Goal: Task Accomplishment & Management: Use online tool/utility

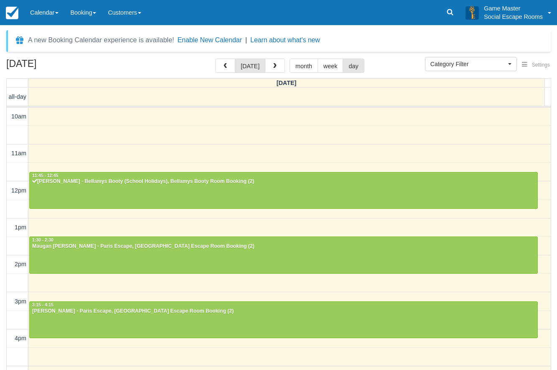
select select
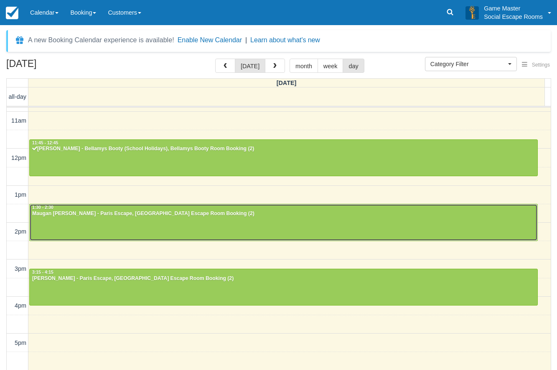
click at [113, 216] on div "Maugan [PERSON_NAME] - Paris Escape, [GEOGRAPHIC_DATA] Escape Room Booking (2)" at bounding box center [284, 213] width 504 height 7
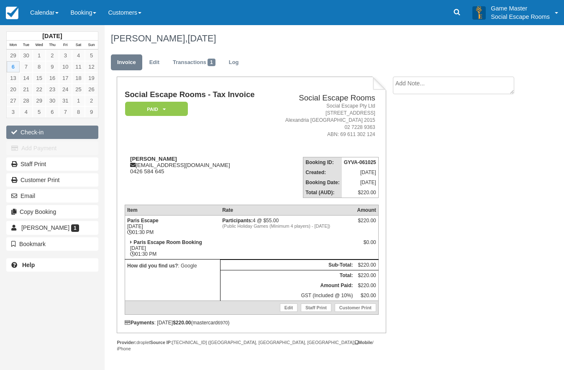
click at [20, 133] on icon "button" at bounding box center [15, 132] width 9 height 6
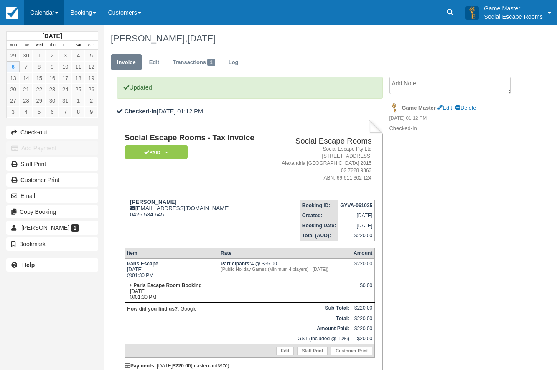
click at [41, 13] on link "Calendar" at bounding box center [44, 12] width 40 height 25
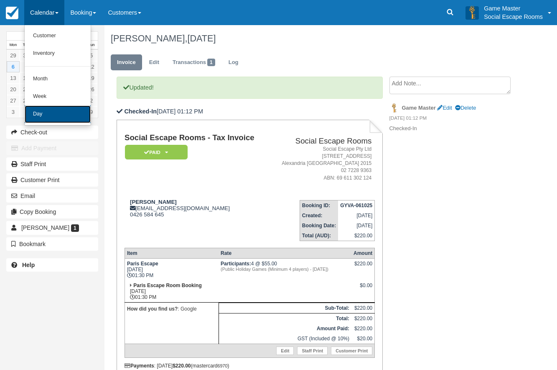
click at [42, 117] on link "Day" at bounding box center [58, 114] width 66 height 18
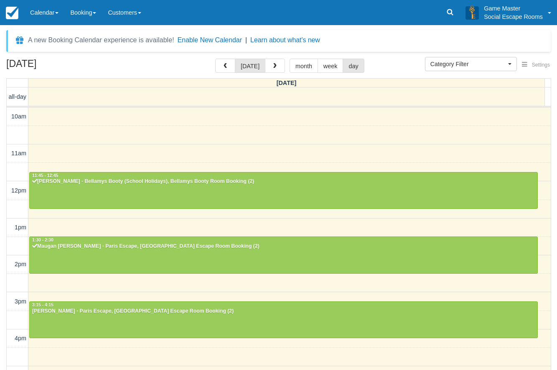
select select
